Goal: Use online tool/utility: Use online tool/utility

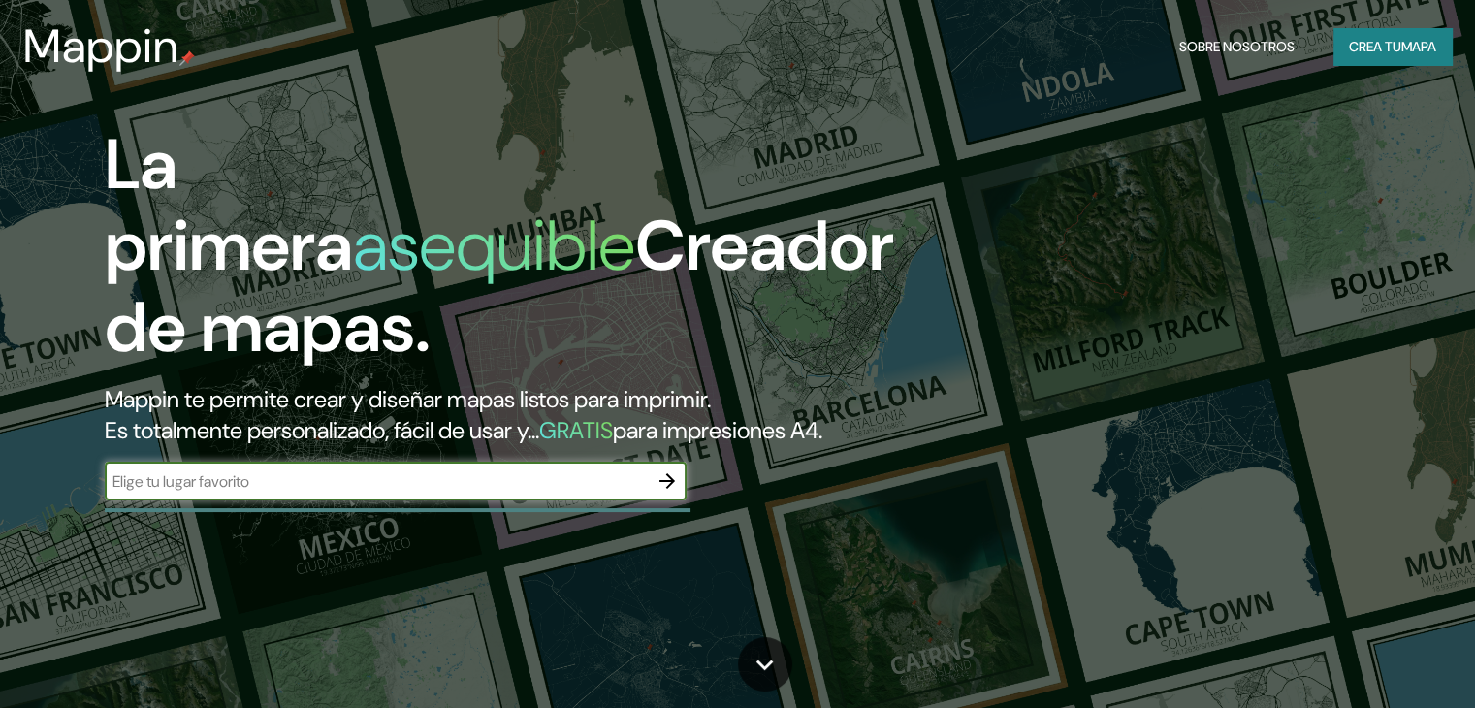
click at [548, 493] on input "text" at bounding box center [376, 481] width 543 height 22
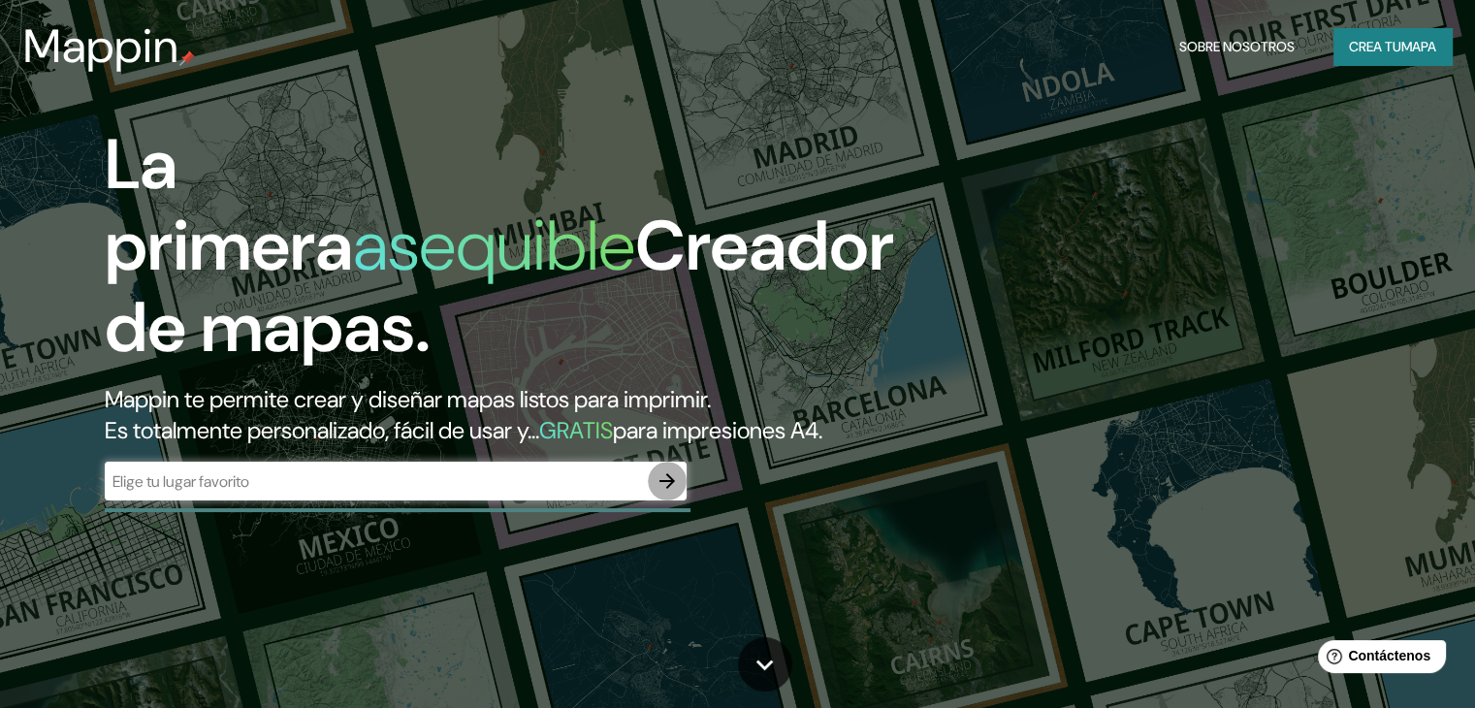
click at [670, 493] on icon "button" at bounding box center [666, 480] width 23 height 23
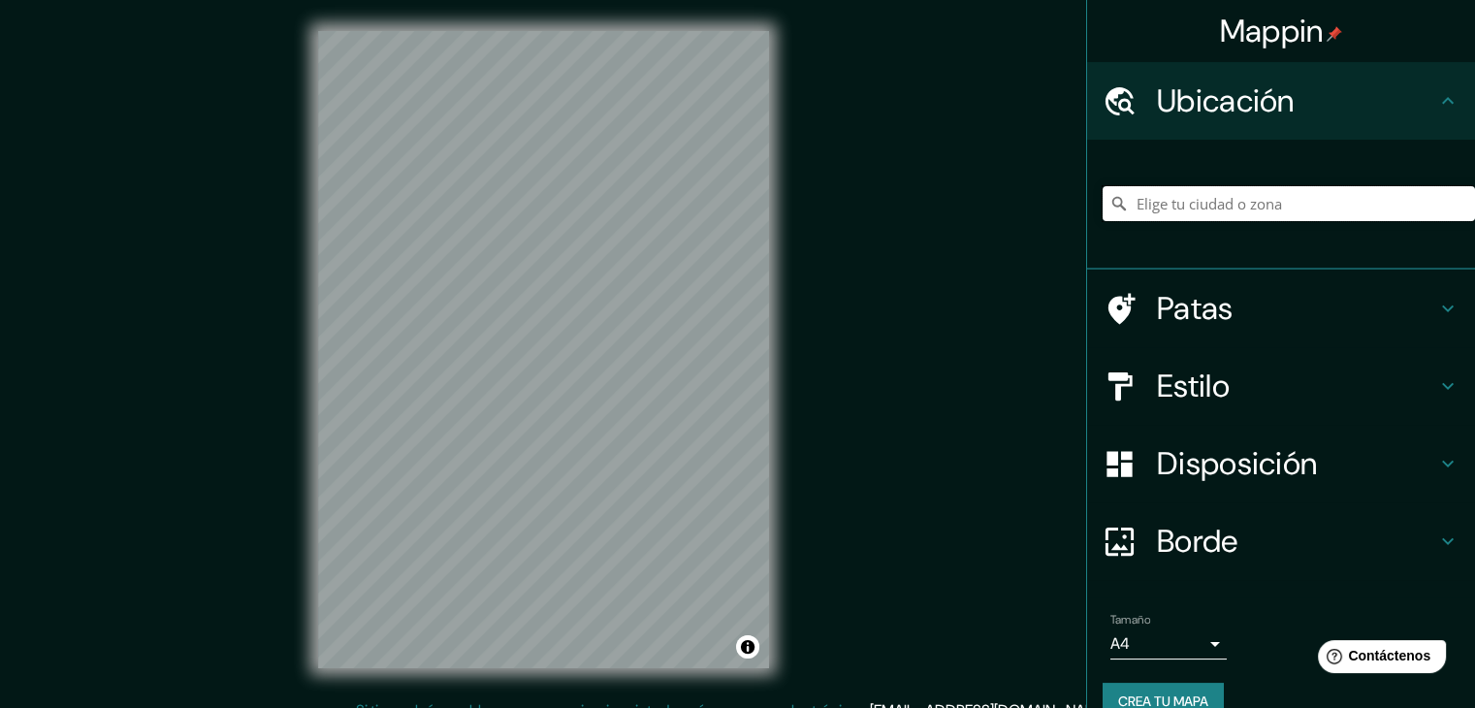
click at [1210, 201] on input "Elige tu ciudad o zona" at bounding box center [1288, 203] width 372 height 35
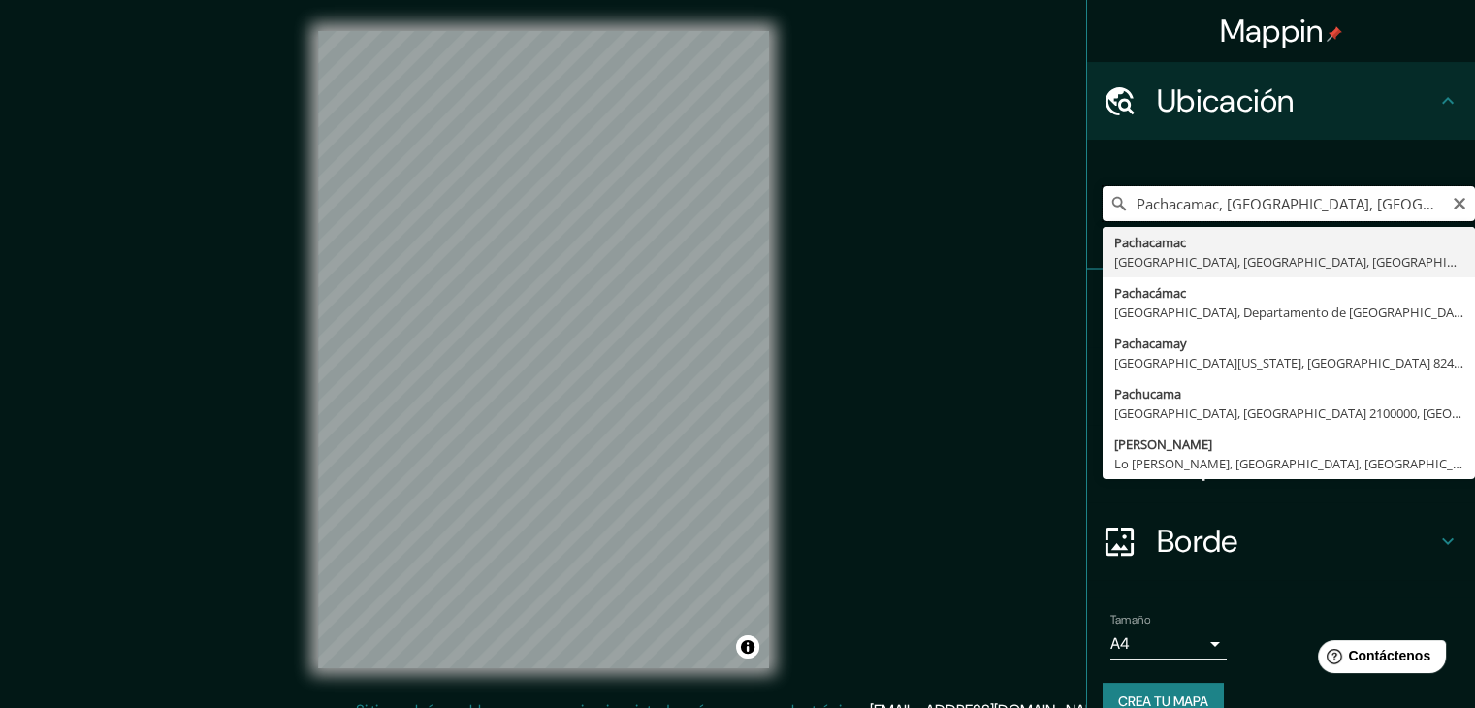
drag, startPoint x: 1206, startPoint y: 210, endPoint x: 1427, endPoint y: 240, distance: 223.1
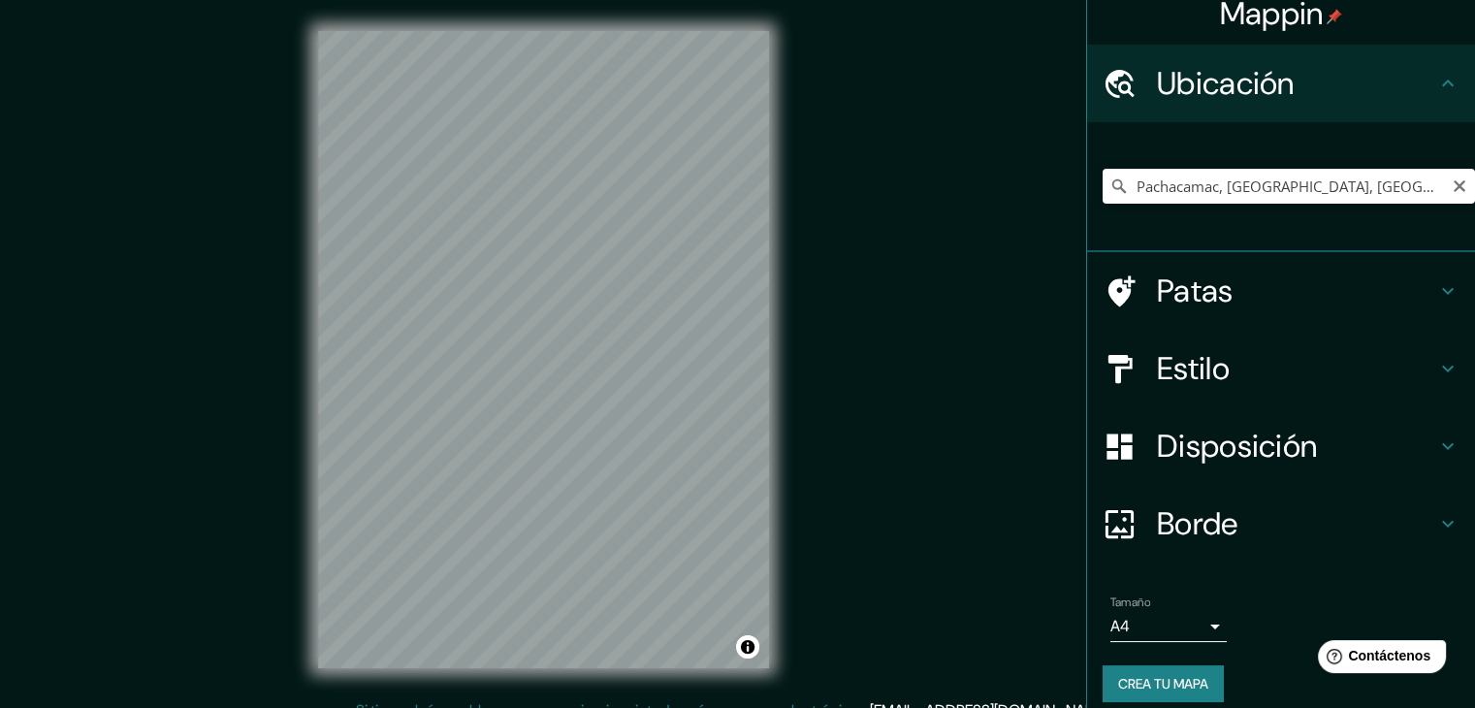
scroll to position [34, 0]
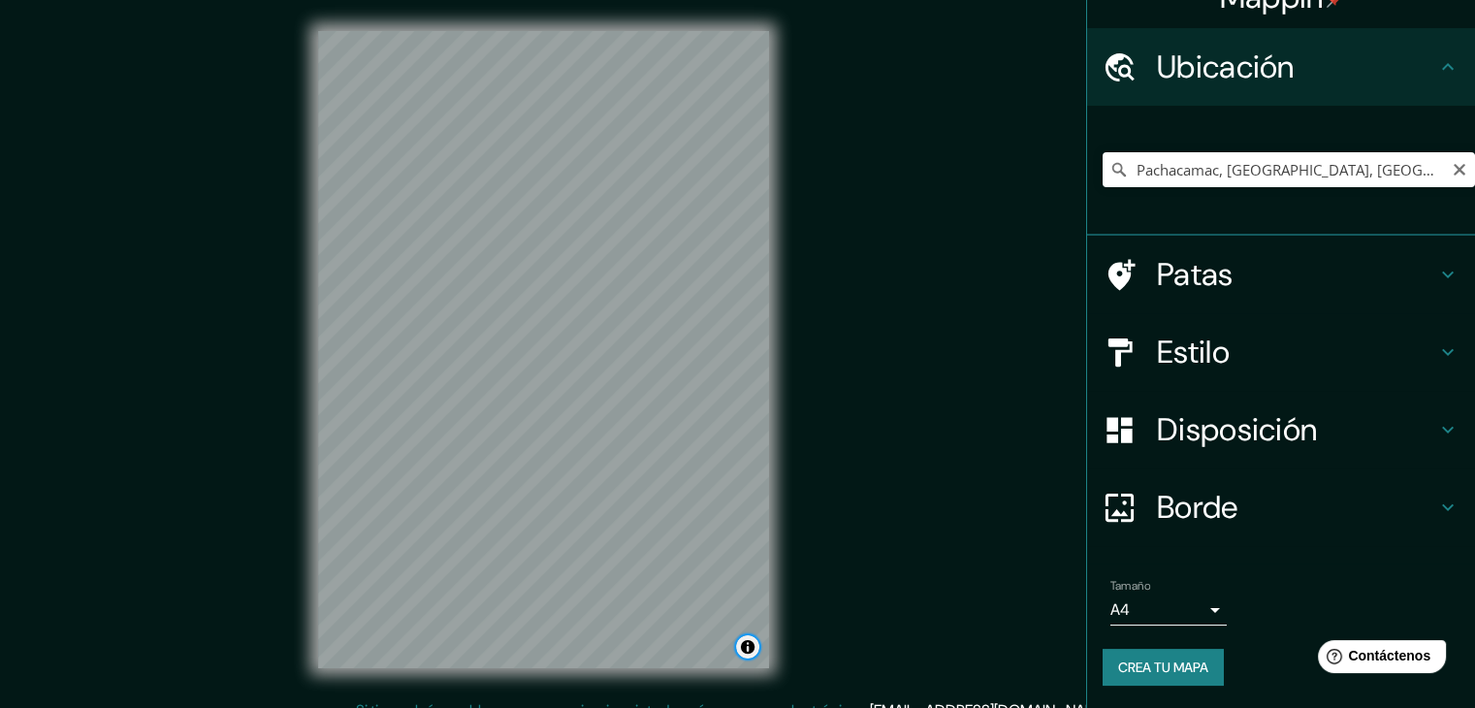
click at [749, 649] on button "Activar o desactivar atribución" at bounding box center [747, 646] width 23 height 23
click at [823, 468] on div "Mappin Ubicación Pachacamac, [GEOGRAPHIC_DATA], [GEOGRAPHIC_DATA], [GEOGRAPHIC_…" at bounding box center [737, 365] width 1475 height 730
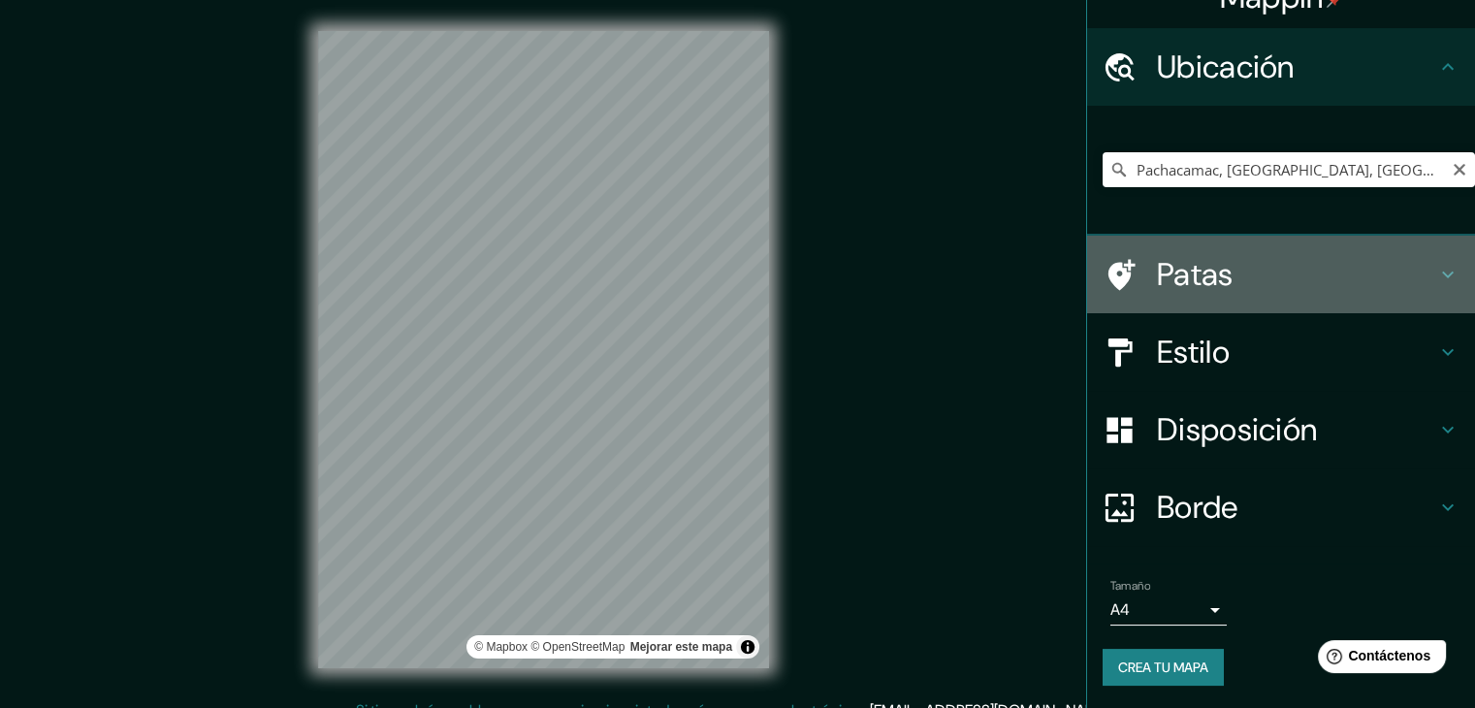
click at [1206, 276] on font "Patas" at bounding box center [1195, 274] width 77 height 41
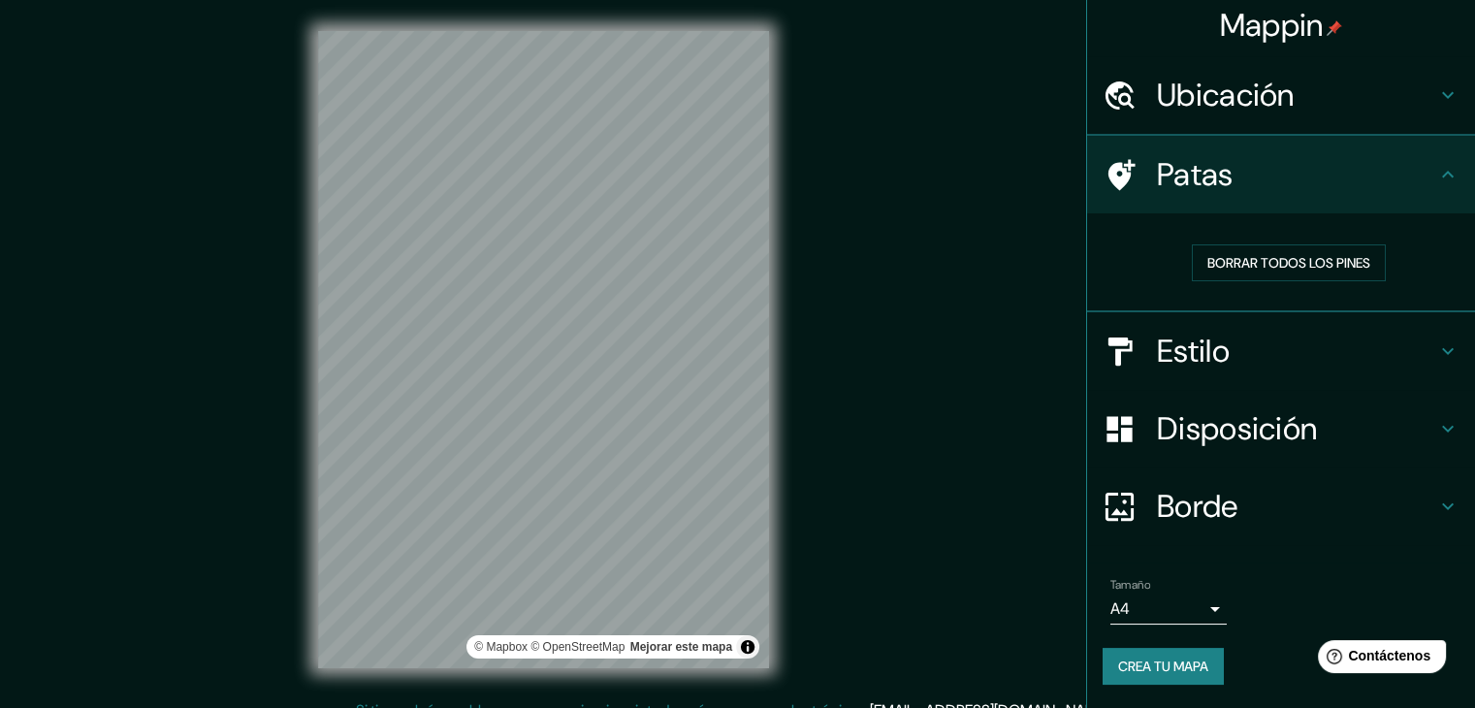
scroll to position [5, 0]
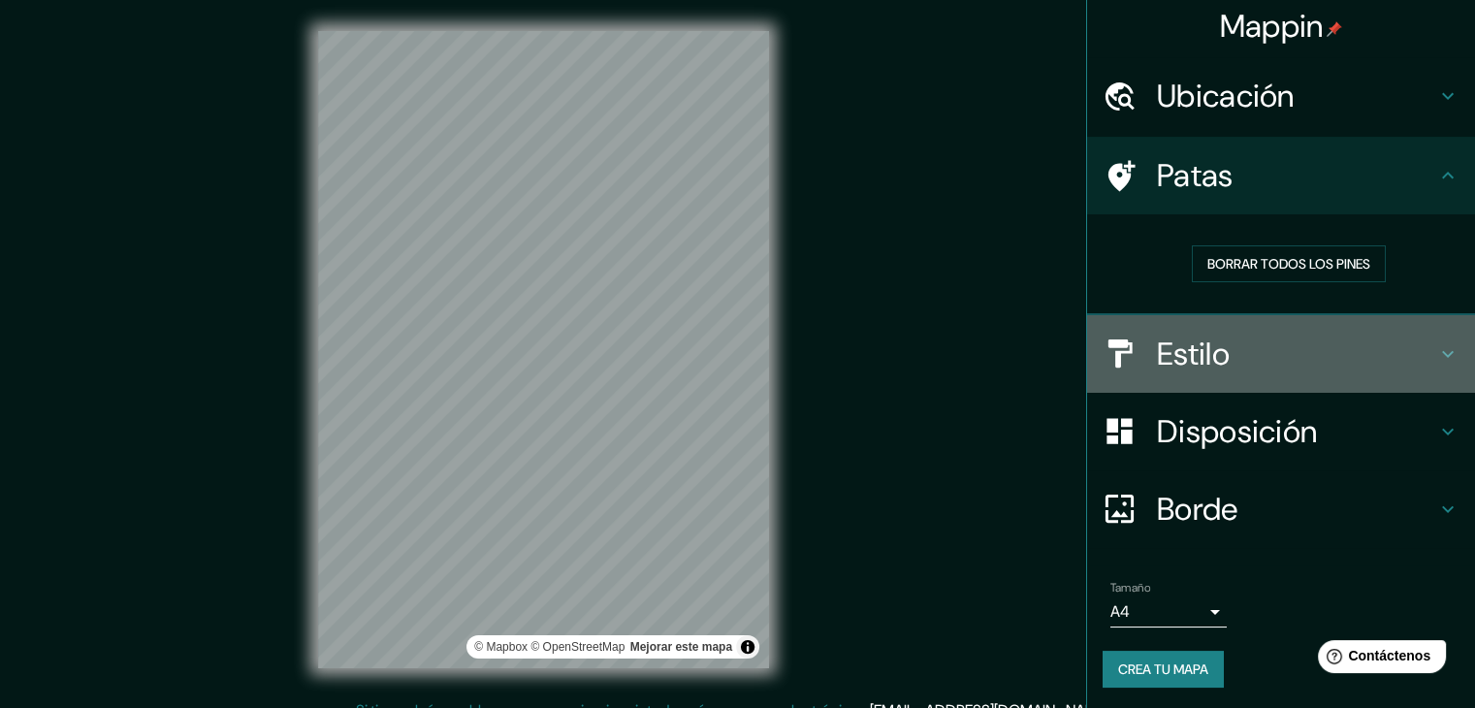
click at [1209, 334] on font "Estilo" at bounding box center [1193, 354] width 73 height 41
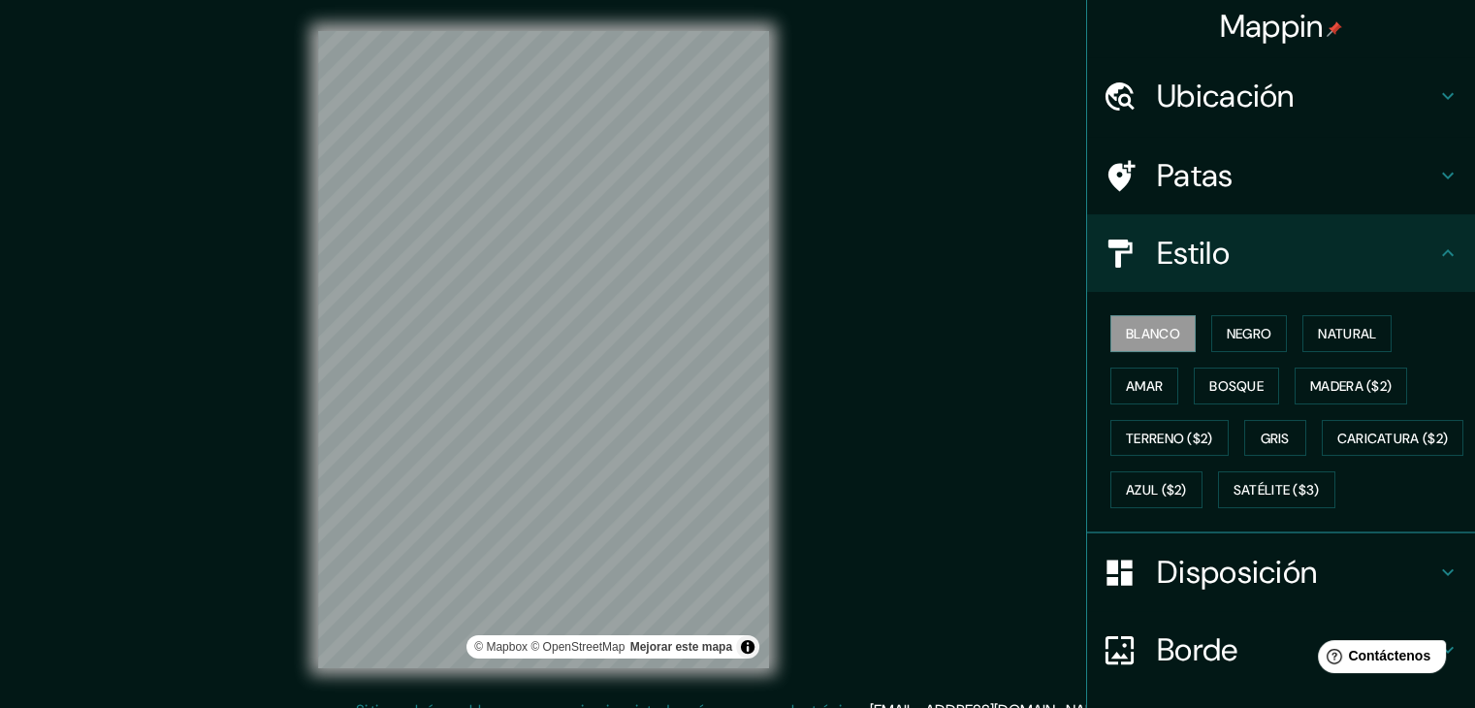
click at [1222, 269] on h4 "Estilo" at bounding box center [1296, 253] width 279 height 39
click at [1234, 83] on font "Ubicación" at bounding box center [1226, 96] width 138 height 41
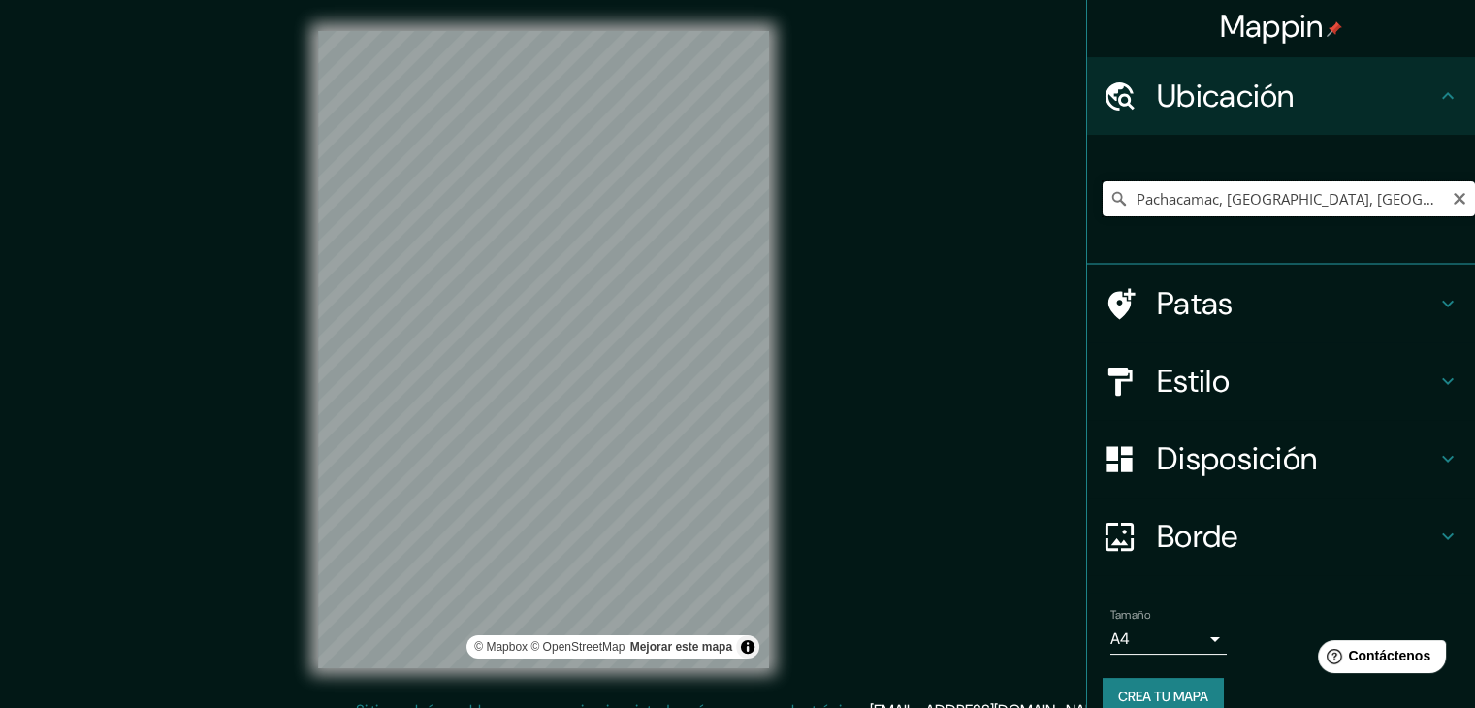
click at [1268, 187] on input "Pachacamac, [GEOGRAPHIC_DATA], [GEOGRAPHIC_DATA], [GEOGRAPHIC_DATA]" at bounding box center [1288, 198] width 372 height 35
click at [1207, 195] on input "Pachacamac, [GEOGRAPHIC_DATA], [GEOGRAPHIC_DATA], [GEOGRAPHIC_DATA]" at bounding box center [1288, 198] width 372 height 35
drag, startPoint x: 1121, startPoint y: 207, endPoint x: 1427, endPoint y: 237, distance: 307.9
click at [1427, 237] on div "Pachacamac, [GEOGRAPHIC_DATA], [GEOGRAPHIC_DATA], [GEOGRAPHIC_DATA]" at bounding box center [1288, 198] width 372 height 97
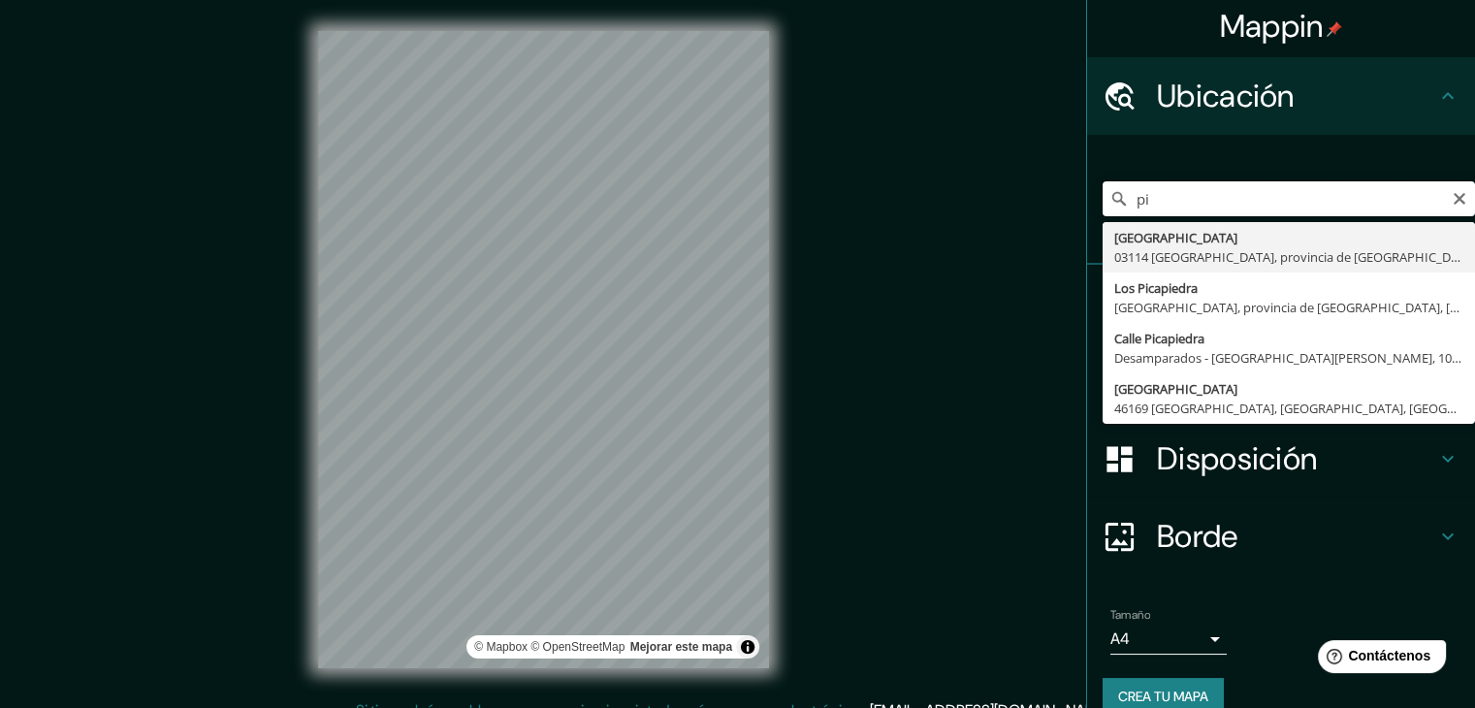
type input "p"
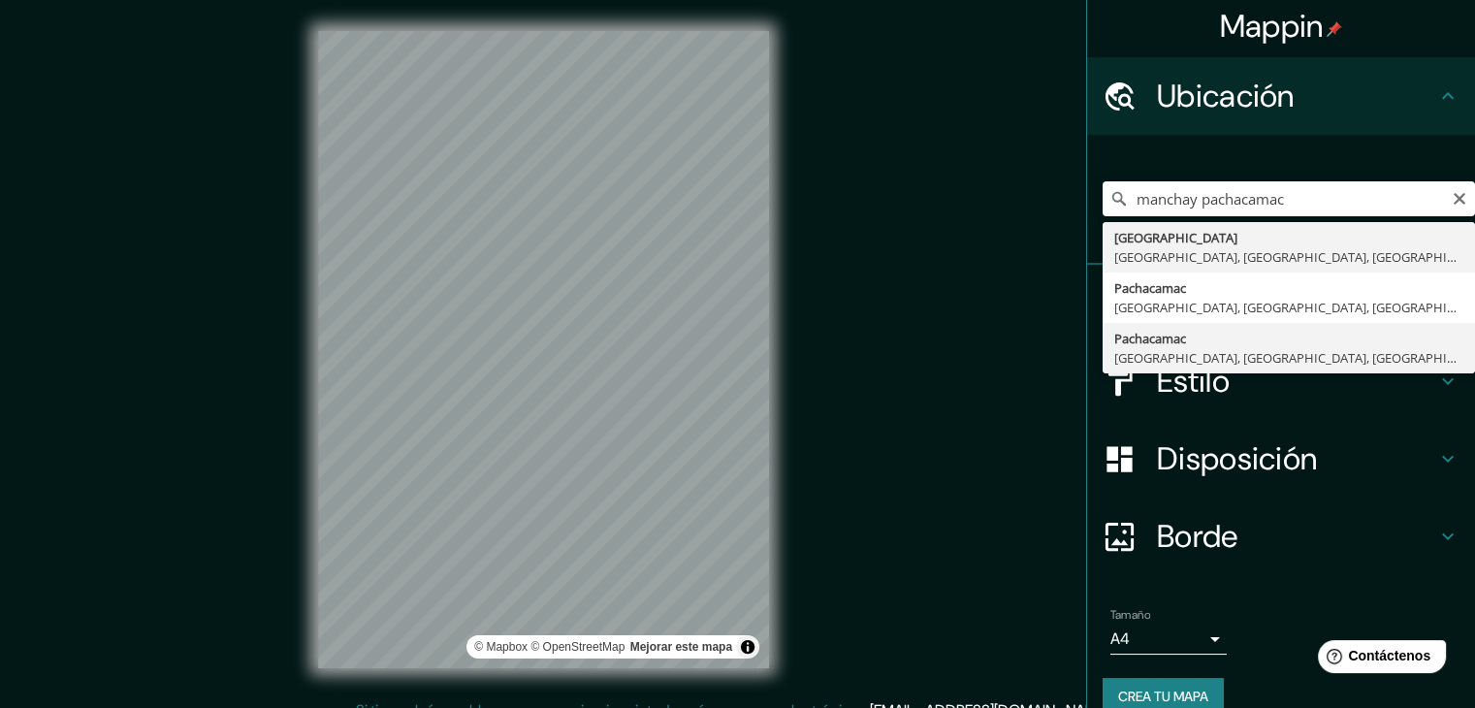
type input "Pachacamac, [GEOGRAPHIC_DATA], [GEOGRAPHIC_DATA], [GEOGRAPHIC_DATA]"
